Goal: Information Seeking & Learning: Learn about a topic

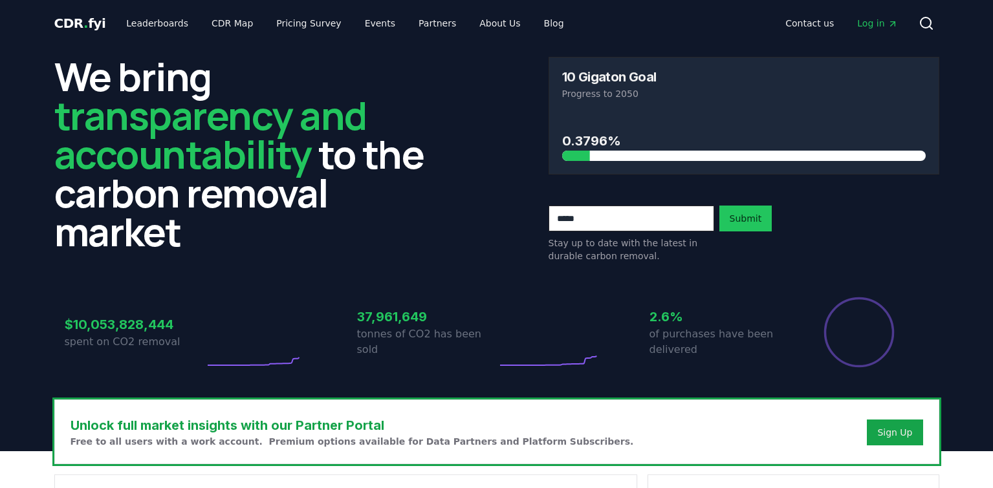
scroll to position [259, 0]
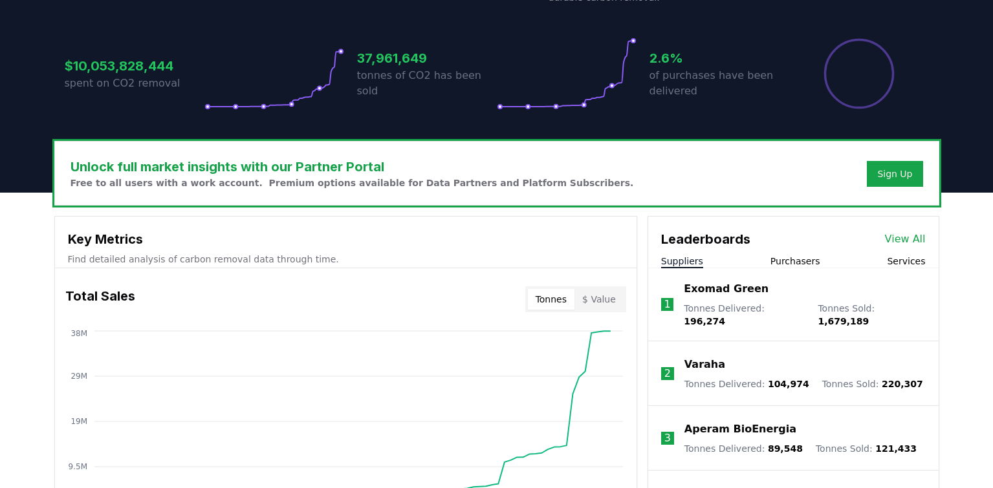
click at [916, 232] on link "View All" at bounding box center [905, 239] width 41 height 16
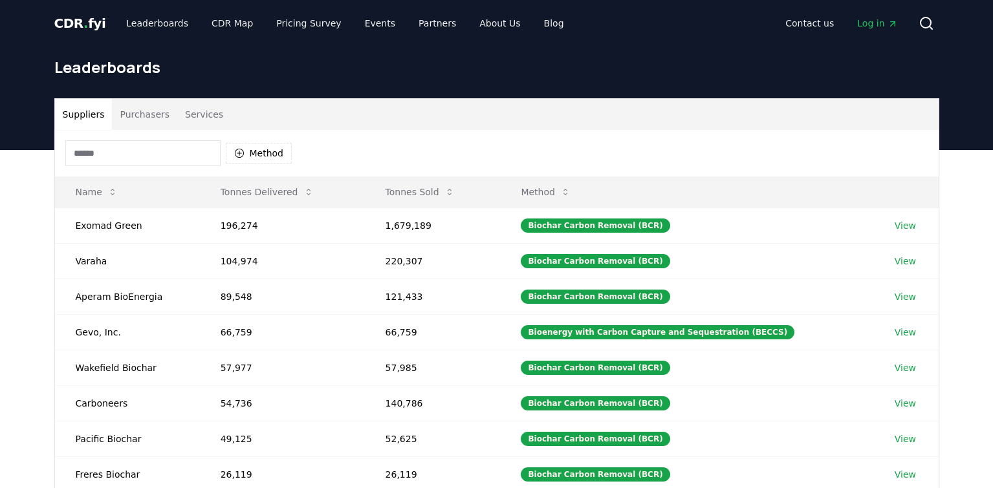
click at [131, 155] on input at bounding box center [142, 153] width 155 height 26
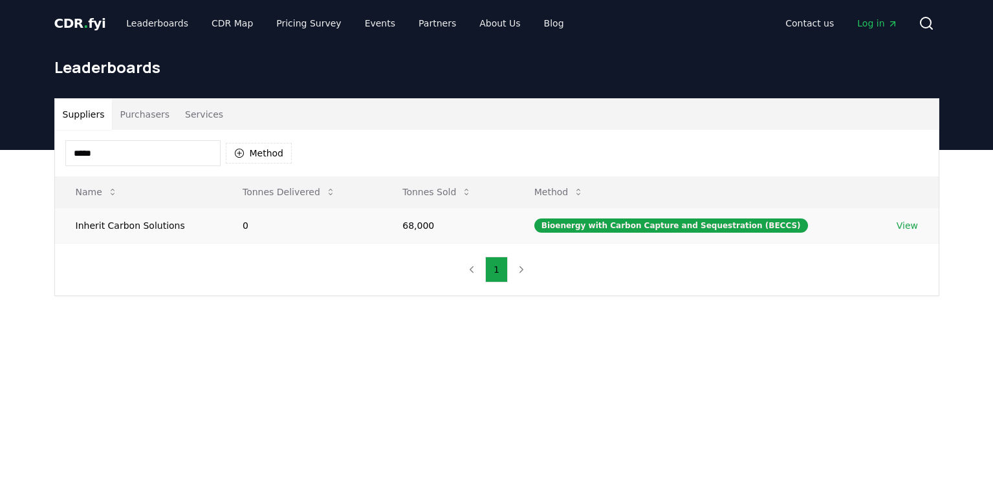
type input "*****"
click at [902, 224] on link "View" at bounding box center [906, 225] width 21 height 13
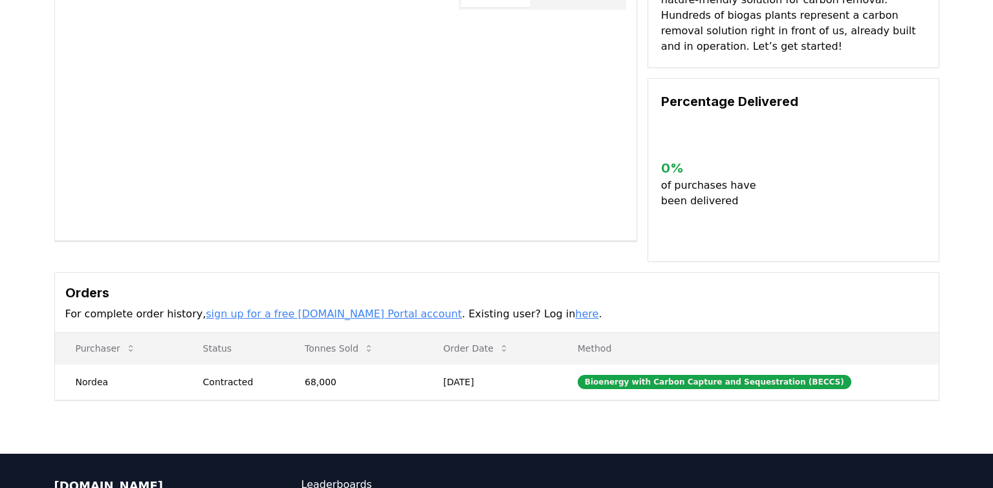
scroll to position [129, 0]
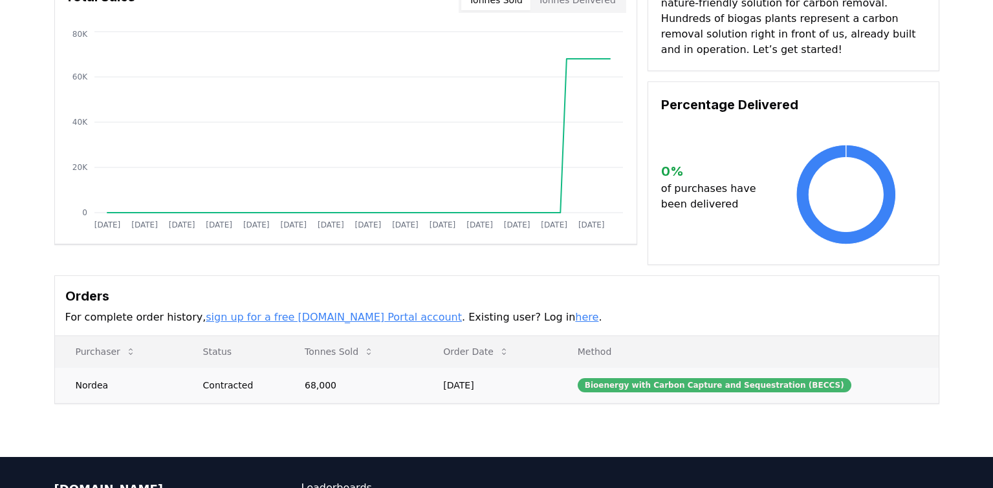
drag, startPoint x: 620, startPoint y: 382, endPoint x: 676, endPoint y: 381, distance: 56.3
click at [676, 381] on div "Bioenergy with Carbon Capture and Sequestration (BECCS)" at bounding box center [714, 385] width 274 height 14
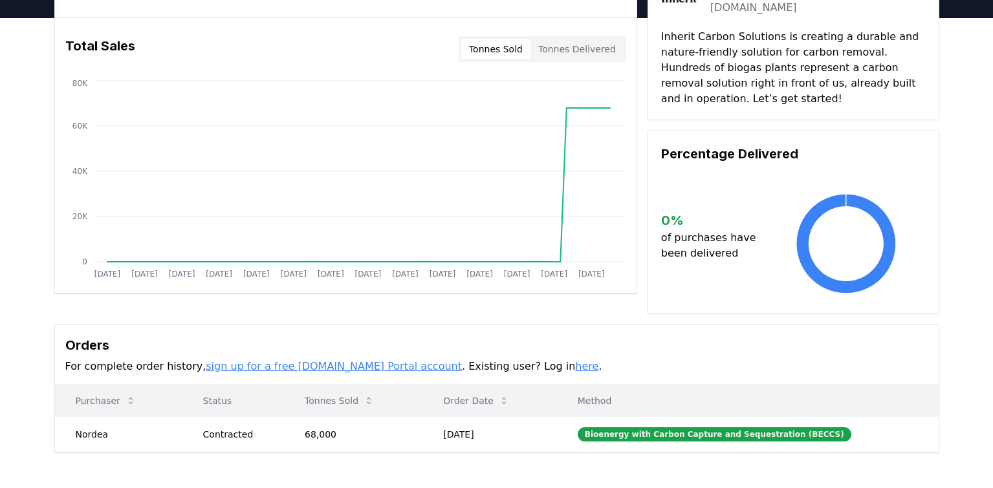
scroll to position [0, 0]
